Goal: Check status

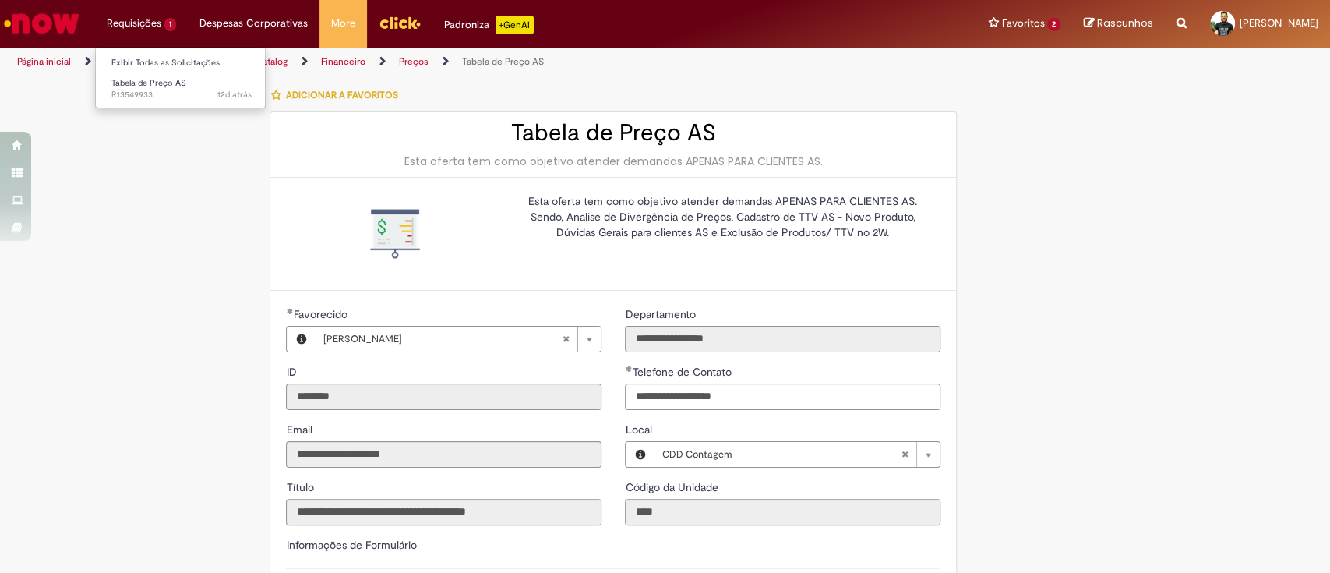
click at [137, 19] on li "Requisições 1 Exibir Todas as Solicitações Tabela de Preço AS 12d atrás 12 dias…" at bounding box center [141, 23] width 93 height 47
click at [143, 83] on span "Tabela de Preço AS" at bounding box center [148, 83] width 75 height 12
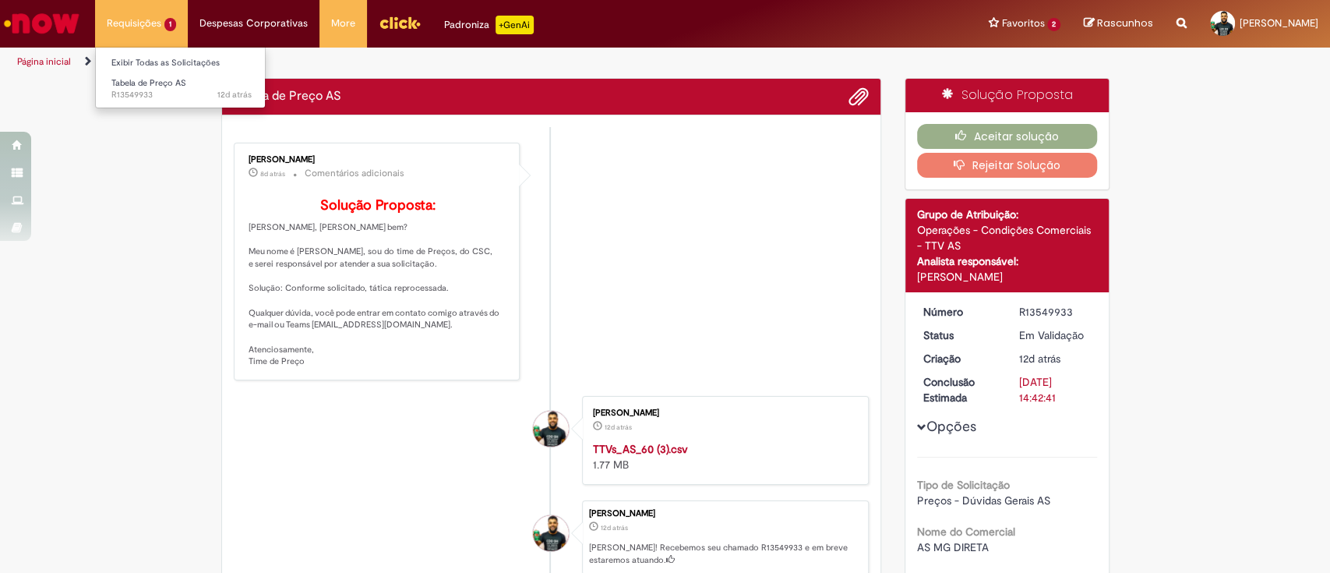
click at [150, 13] on li "Requisições 1 Exibir Todas as Solicitações Tabela de Preço AS 12d atrás 12 dias…" at bounding box center [141, 23] width 93 height 47
click at [79, 208] on div "Verificar Código de Barras Tabela de Preço AS Enviar [PERSON_NAME] 8d atrás 8 d…" at bounding box center [665, 495] width 1330 height 834
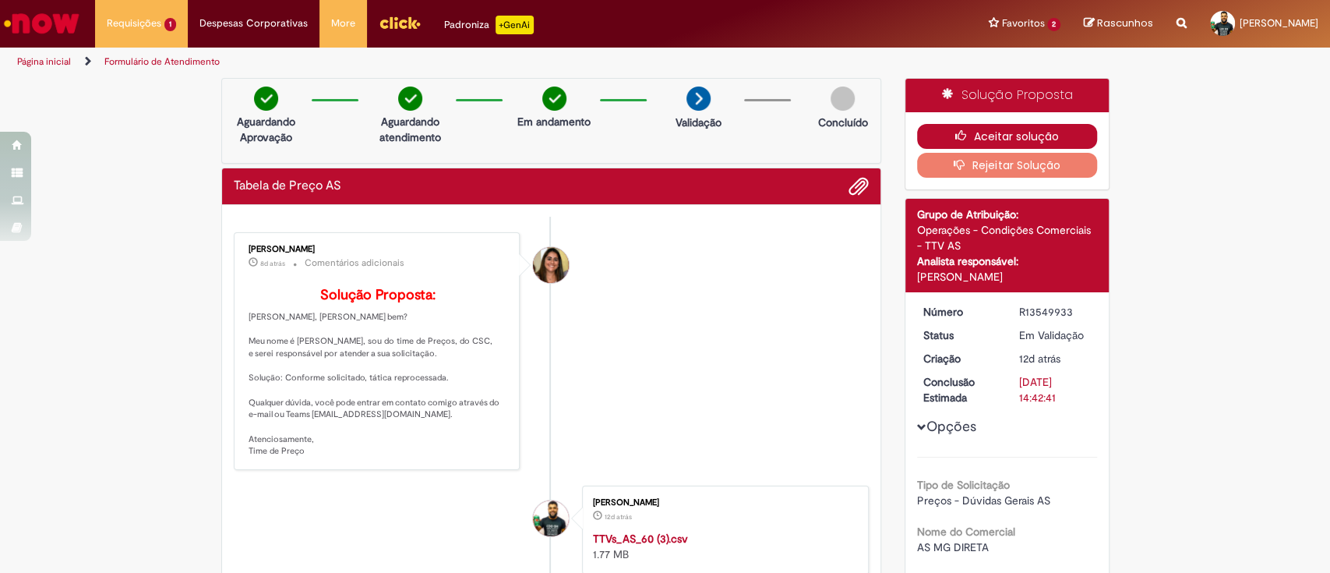
click at [984, 134] on button "Aceitar solução" at bounding box center [1007, 136] width 180 height 25
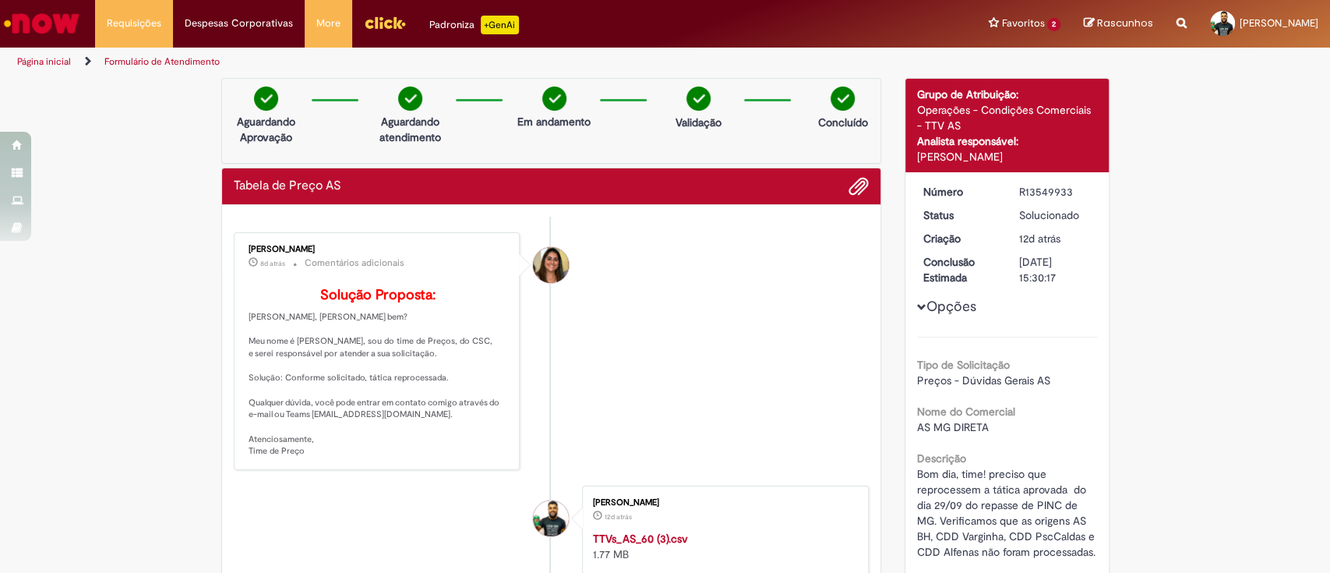
click at [42, 59] on link "Página inicial" at bounding box center [44, 61] width 54 height 12
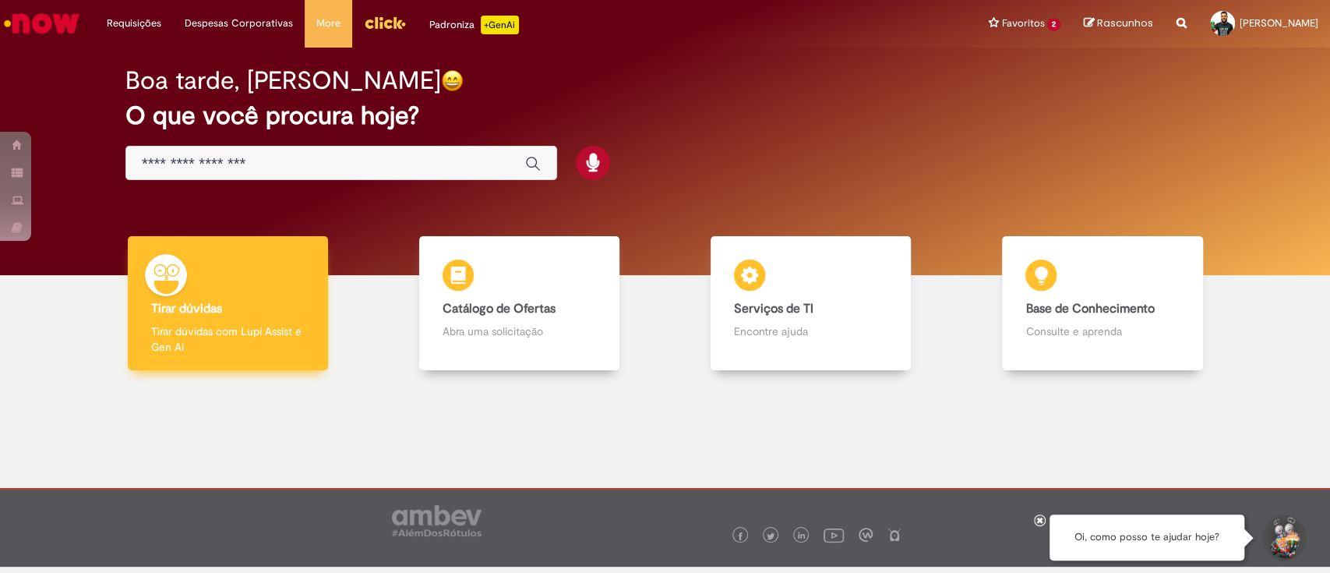
scroll to position [9, 0]
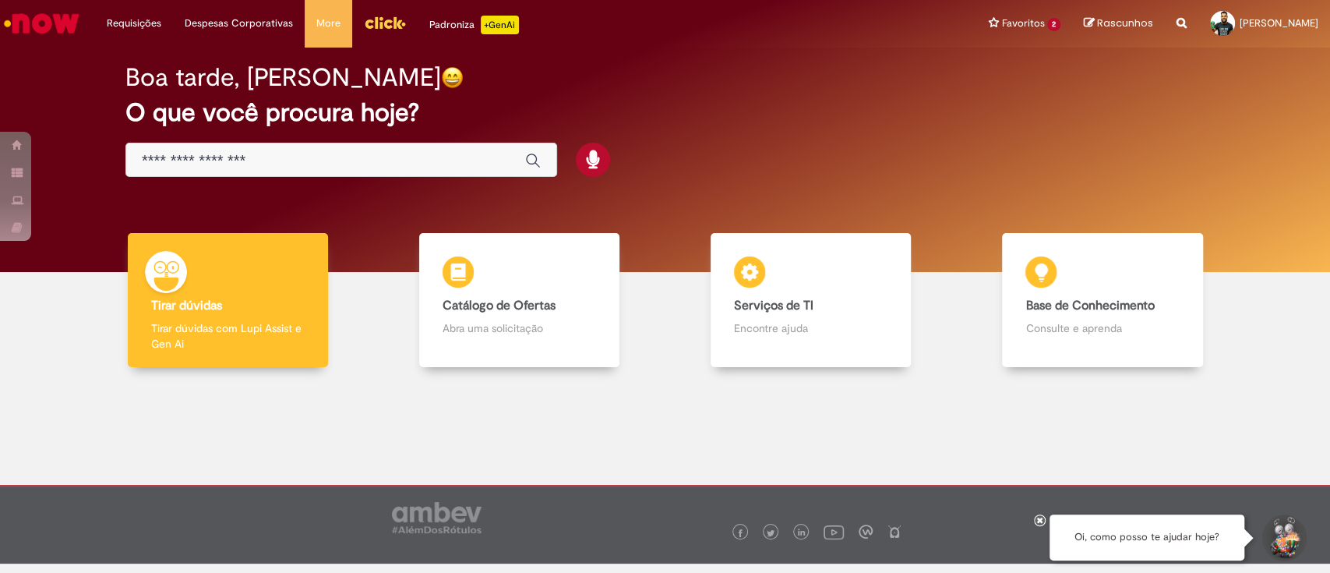
click at [246, 165] on input "Basta digitar aqui" at bounding box center [326, 161] width 368 height 18
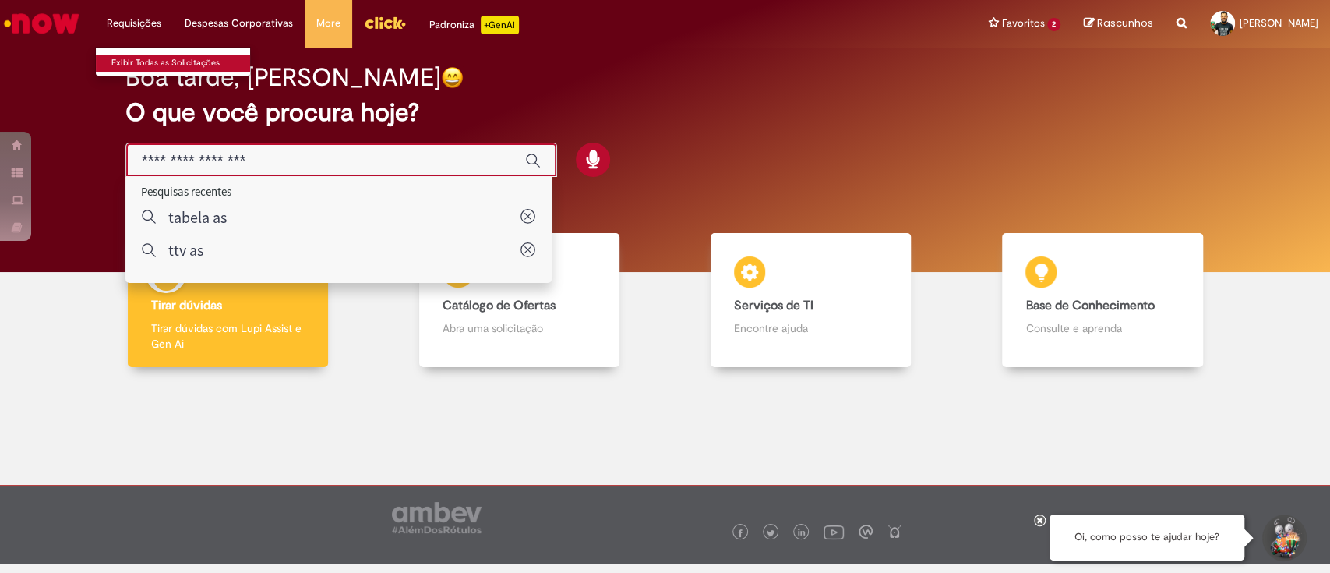
click at [150, 65] on link "Exibir Todas as Solicitações" at bounding box center [181, 63] width 171 height 17
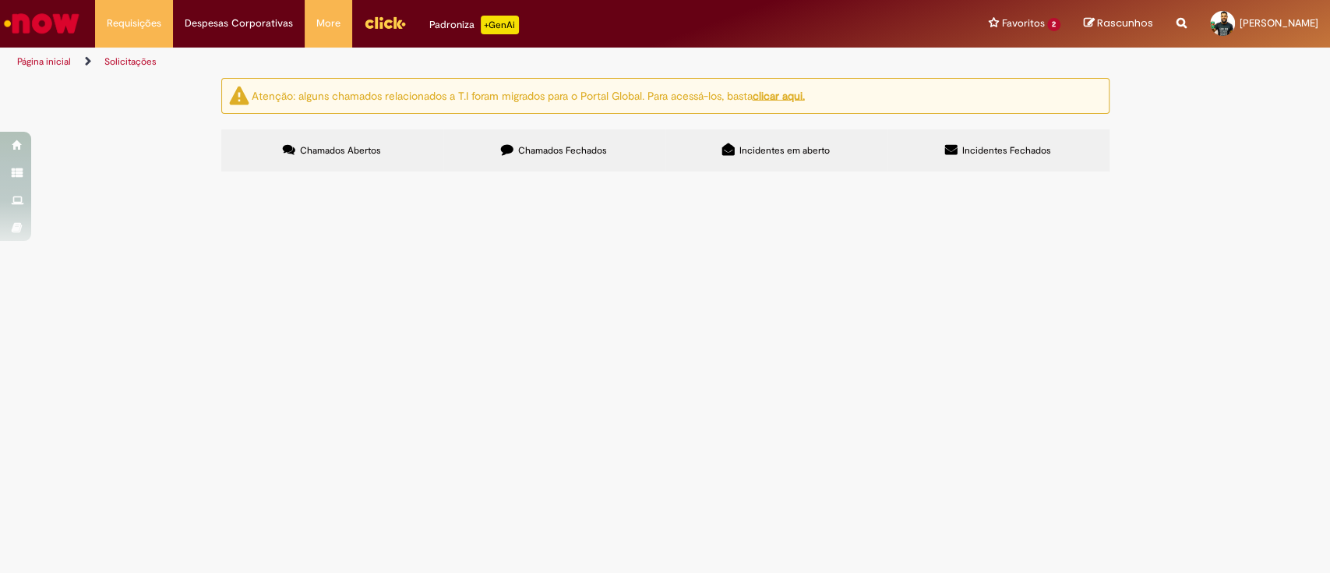
click at [563, 150] on span "Chamados Fechados" at bounding box center [562, 150] width 89 height 12
